Goal: Information Seeking & Learning: Learn about a topic

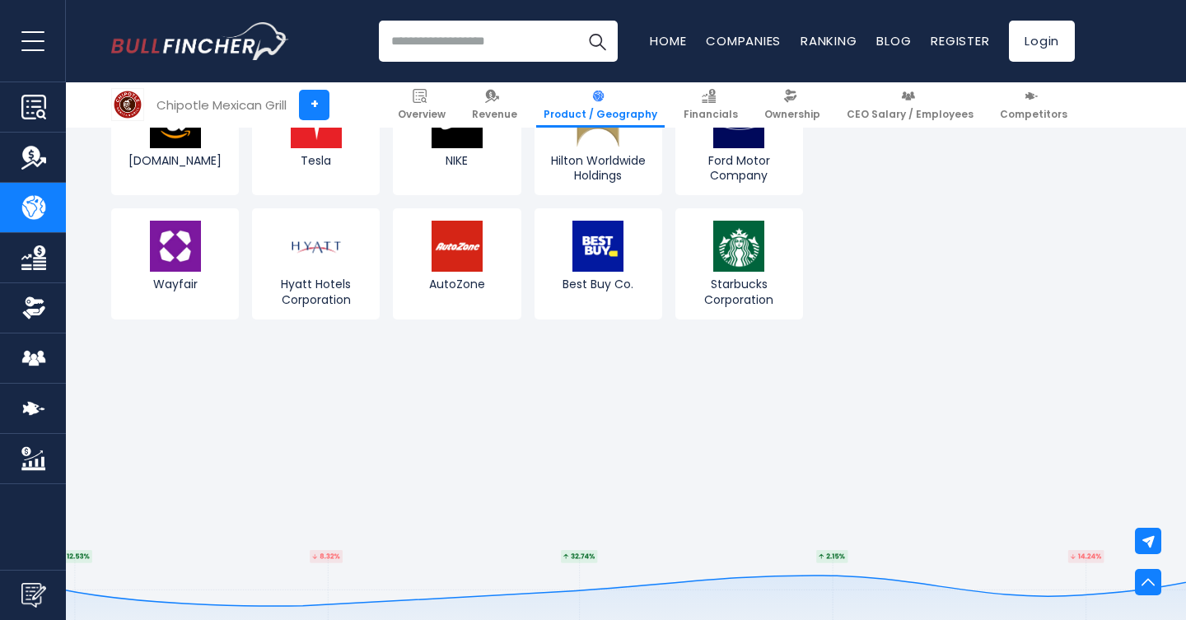
scroll to position [2786, 0]
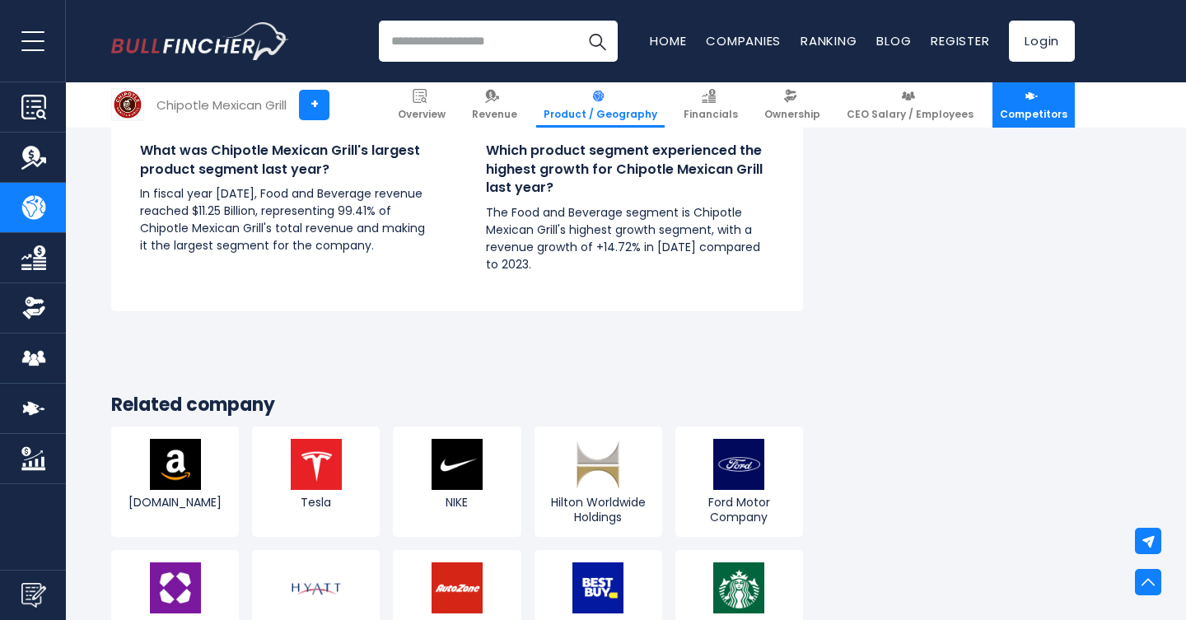
click at [1021, 99] on link "Competitors" at bounding box center [1034, 104] width 82 height 45
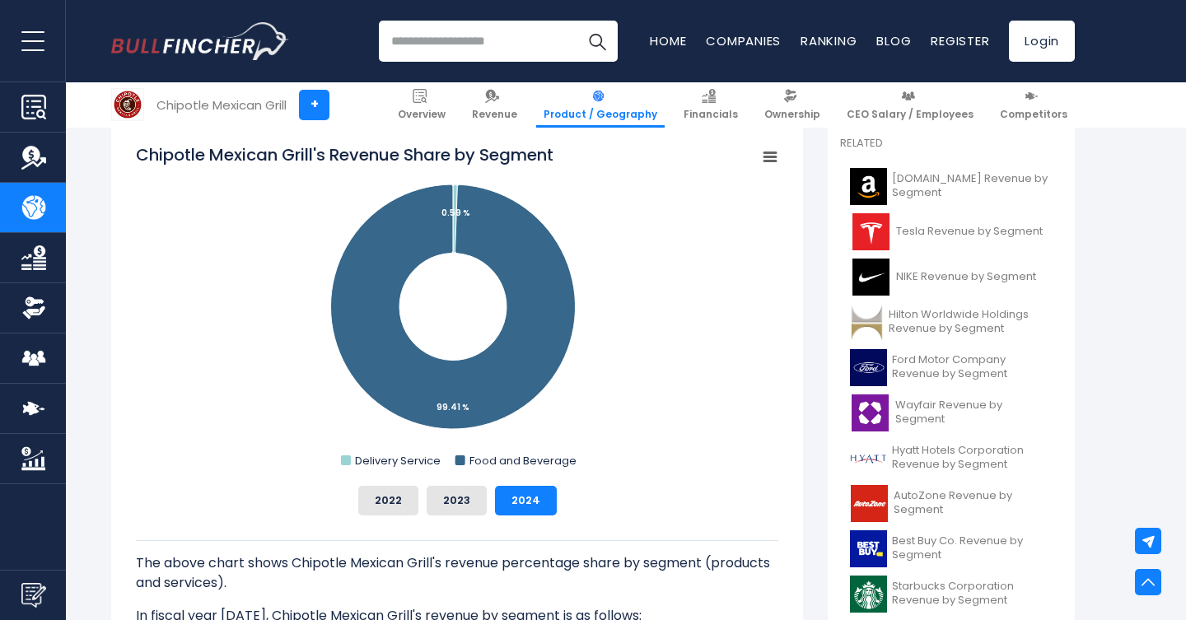
scroll to position [0, 0]
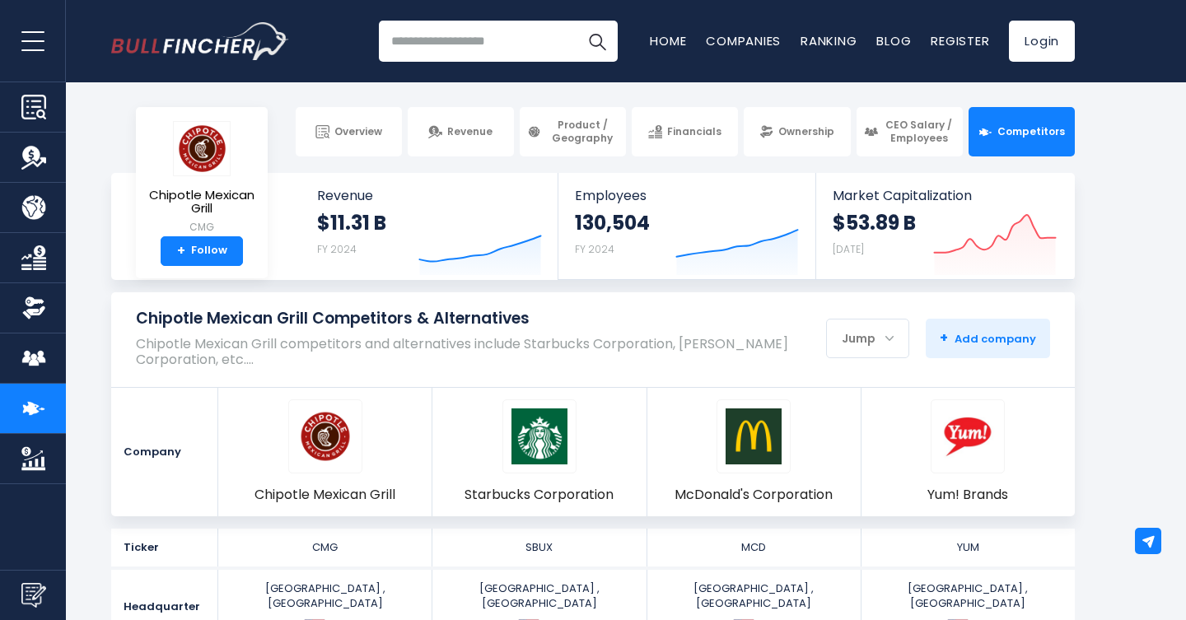
click at [280, 152] on div "Overview Revenue Product / Geography Financials Ownership CEO Salary / Employees" at bounding box center [593, 131] width 964 height 49
